Goal: Task Accomplishment & Management: Use online tool/utility

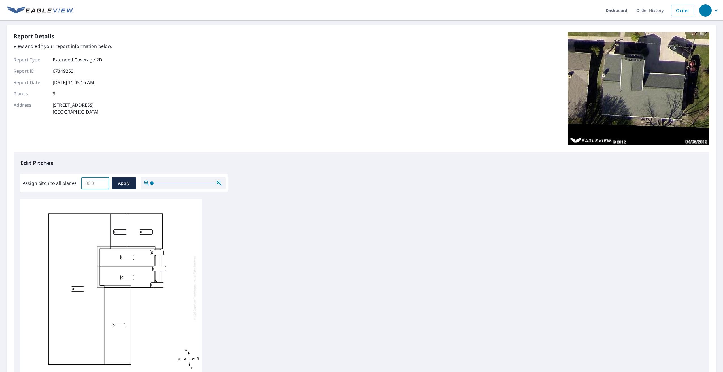
click at [93, 184] on input "Assign pitch to all planes" at bounding box center [95, 183] width 28 height 16
type input "5"
click at [122, 183] on span "Apply" at bounding box center [123, 183] width 15 height 7
type input "5"
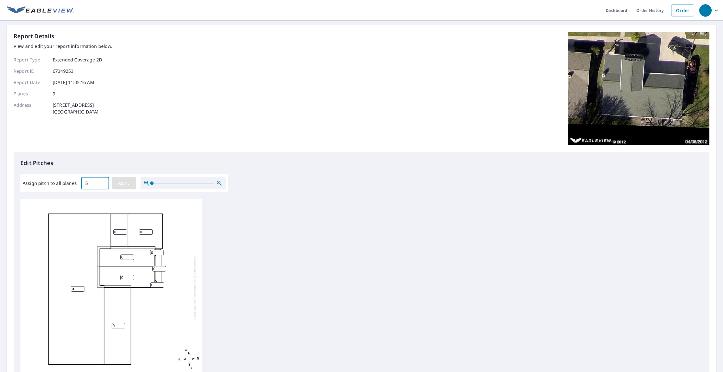
type input "5"
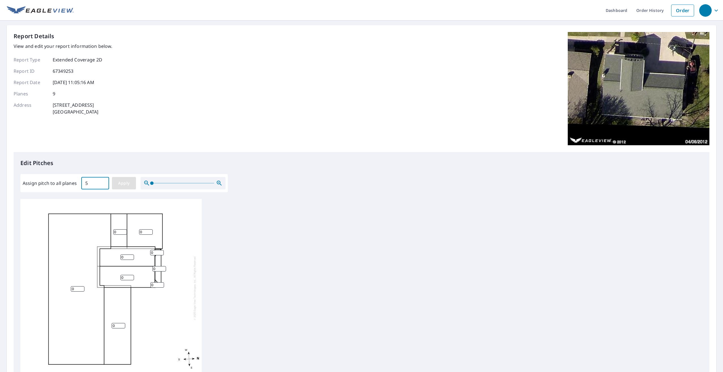
type input "5"
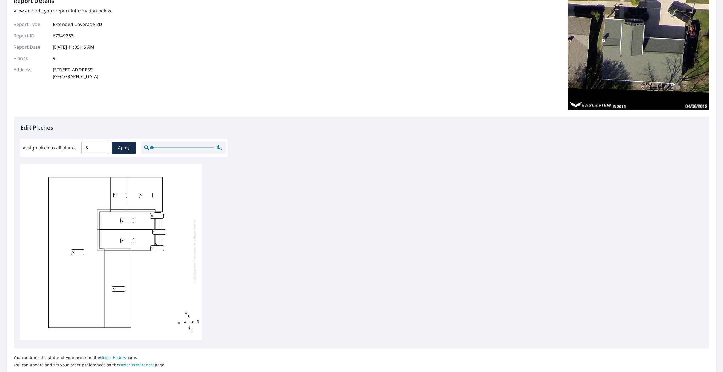
scroll to position [72, 0]
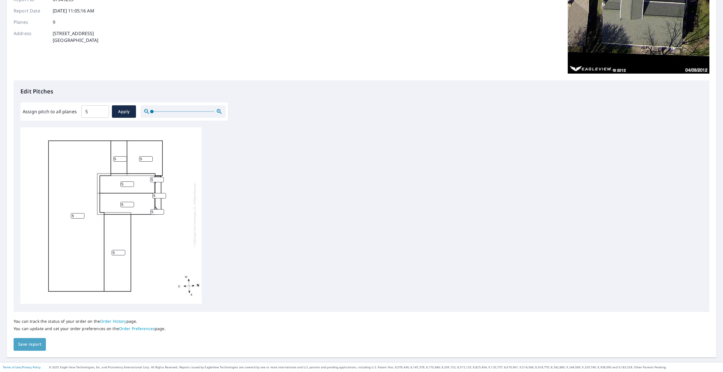
click at [33, 346] on span "Save report" at bounding box center [29, 344] width 23 height 7
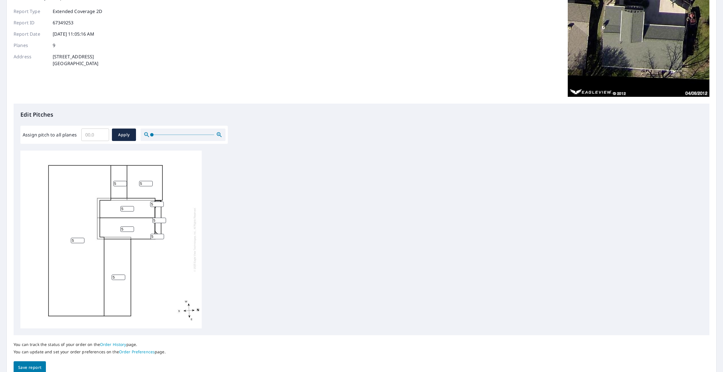
scroll to position [72, 0]
